Goal: Obtain resource: Obtain resource

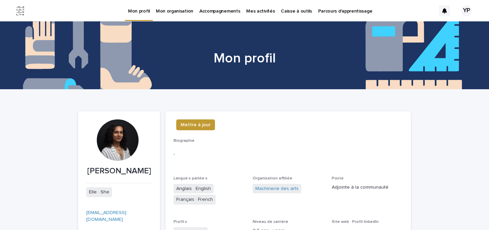
click at [290, 12] on p "Caisse à outils" at bounding box center [296, 7] width 31 height 14
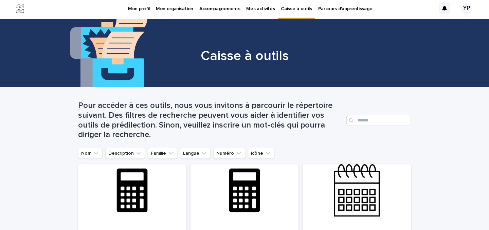
scroll to position [4, 0]
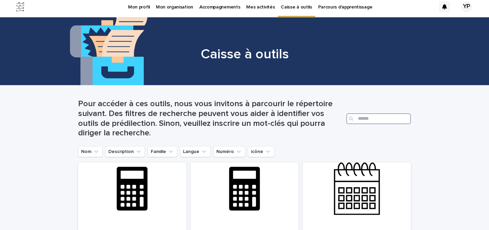
click at [380, 118] on input "Search" at bounding box center [378, 118] width 65 height 11
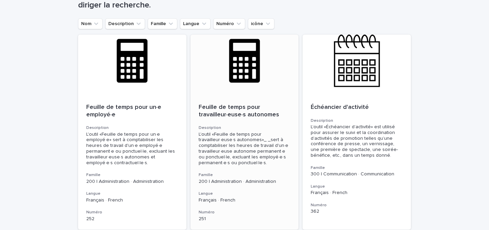
scroll to position [138, 0]
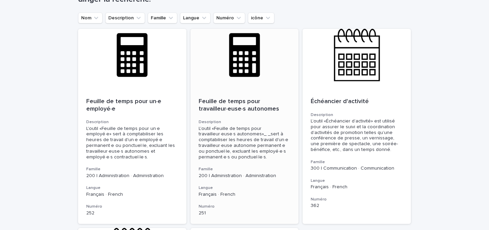
type input "*****"
click at [218, 101] on p "Feuille de temps pour travailleur·euse·s autonomes" at bounding box center [245, 105] width 92 height 15
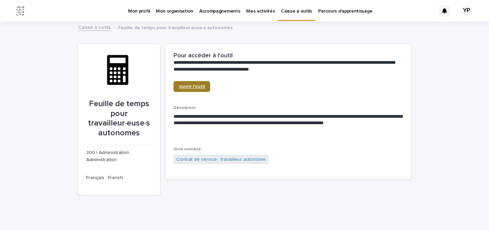
click at [198, 86] on span "ouvrir l'outil" at bounding box center [192, 86] width 26 height 5
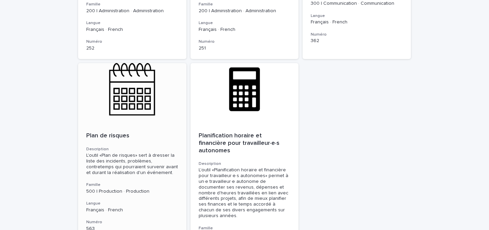
scroll to position [306, 0]
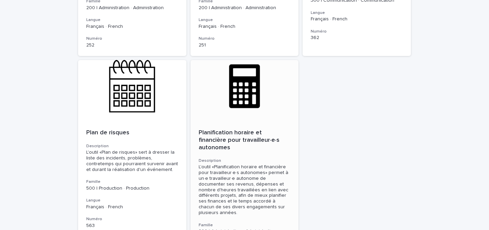
click at [204, 140] on p "Planification horaire et financière pour travailleur·e·s autonomes" at bounding box center [245, 140] width 92 height 22
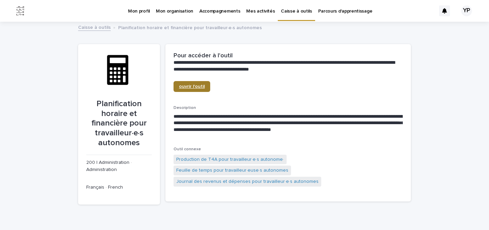
click at [192, 87] on span "ouvrir l'outil" at bounding box center [192, 86] width 26 height 5
